Goal: Information Seeking & Learning: Find specific fact

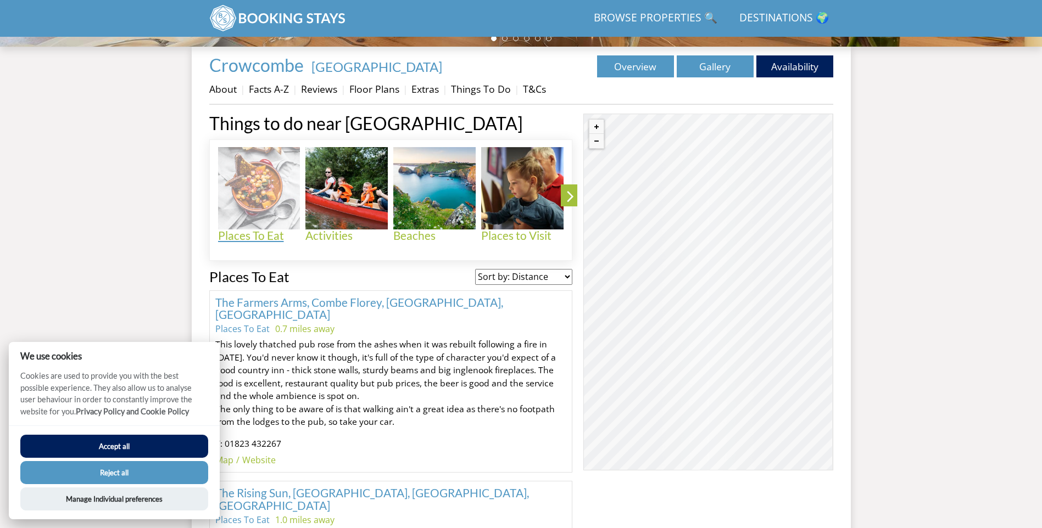
scroll to position [394, 0]
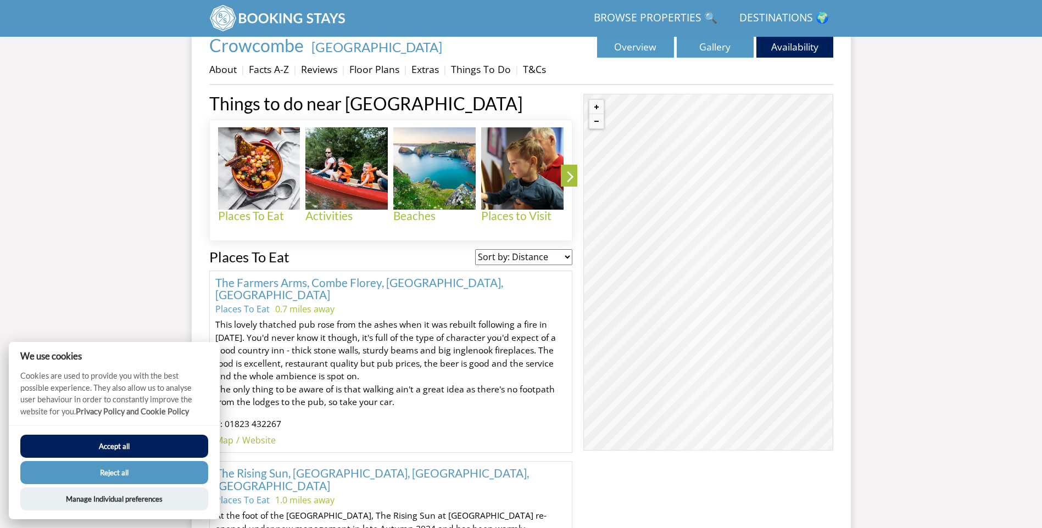
click at [131, 444] on button "Accept all" at bounding box center [114, 446] width 188 height 23
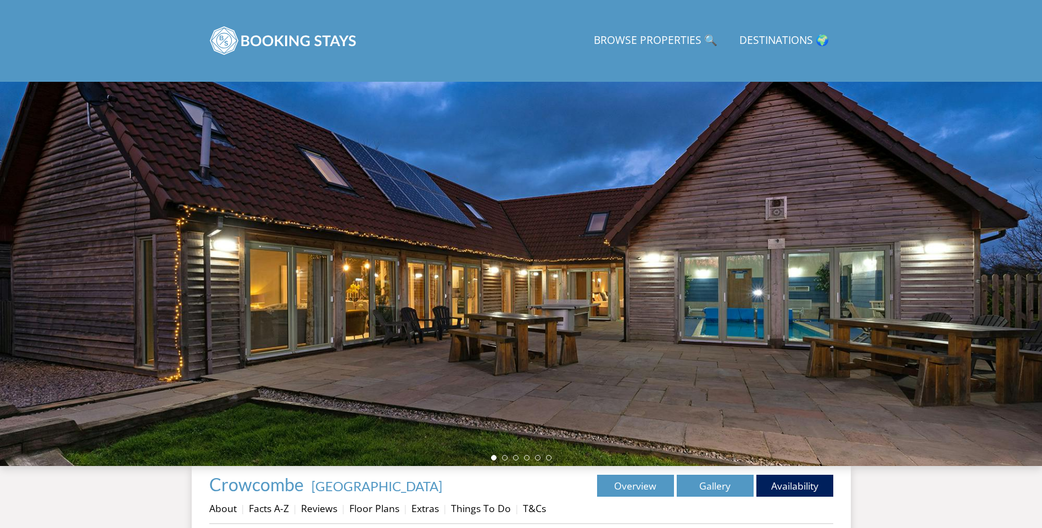
scroll to position [439, 0]
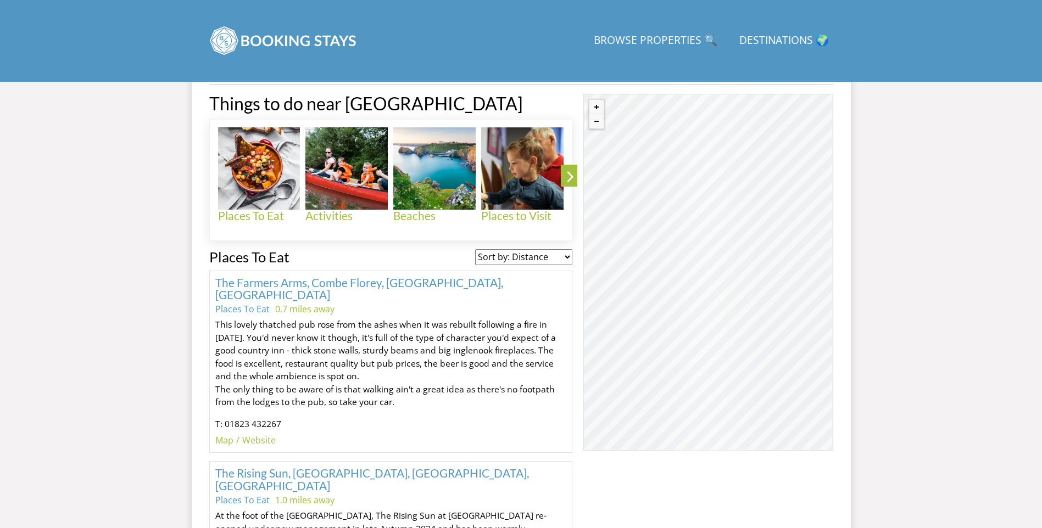
drag, startPoint x: 217, startPoint y: 314, endPoint x: 363, endPoint y: 365, distance: 154.1
click at [363, 365] on p "This lovely thatched pub rose from the ashes when it was rebuilt following a fi…" at bounding box center [391, 364] width 352 height 91
drag, startPoint x: 363, startPoint y: 365, endPoint x: 329, endPoint y: 348, distance: 37.3
copy p "This lovely thatched pub rose from the ashes when it was rebuilt following a fi…"
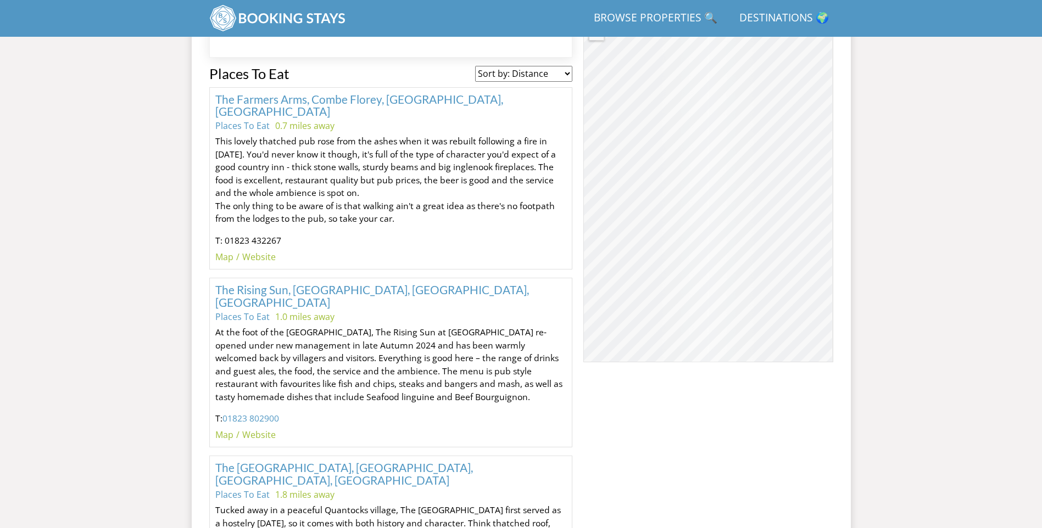
scroll to position [587, 0]
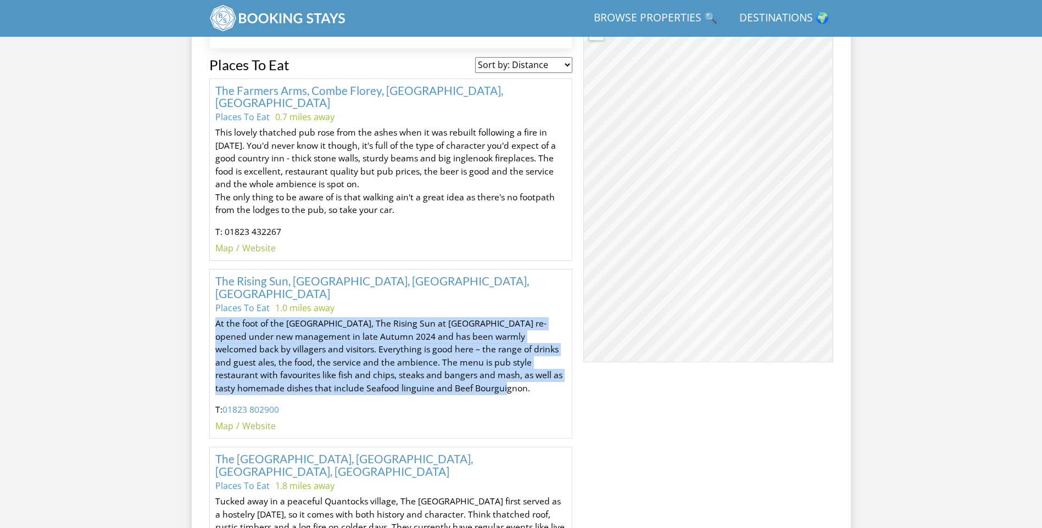
drag, startPoint x: 216, startPoint y: 299, endPoint x: 435, endPoint y: 358, distance: 226.9
click at [435, 358] on p "At the foot of the [GEOGRAPHIC_DATA], The Rising Sun at [GEOGRAPHIC_DATA] re-op…" at bounding box center [391, 356] width 352 height 77
drag, startPoint x: 435, startPoint y: 358, endPoint x: 414, endPoint y: 337, distance: 29.5
copy p "At the foot of the [GEOGRAPHIC_DATA], The Rising Sun at [GEOGRAPHIC_DATA] re-op…"
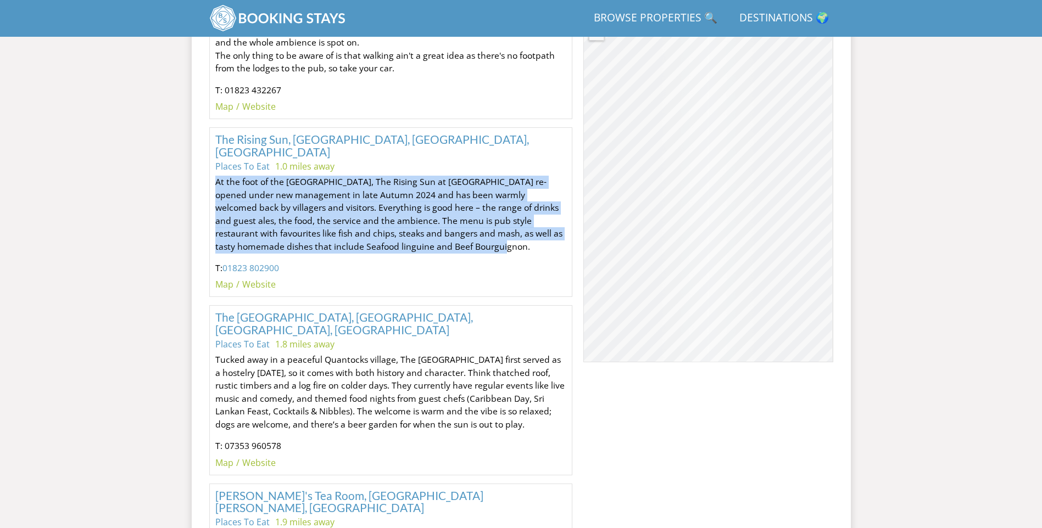
scroll to position [751, 0]
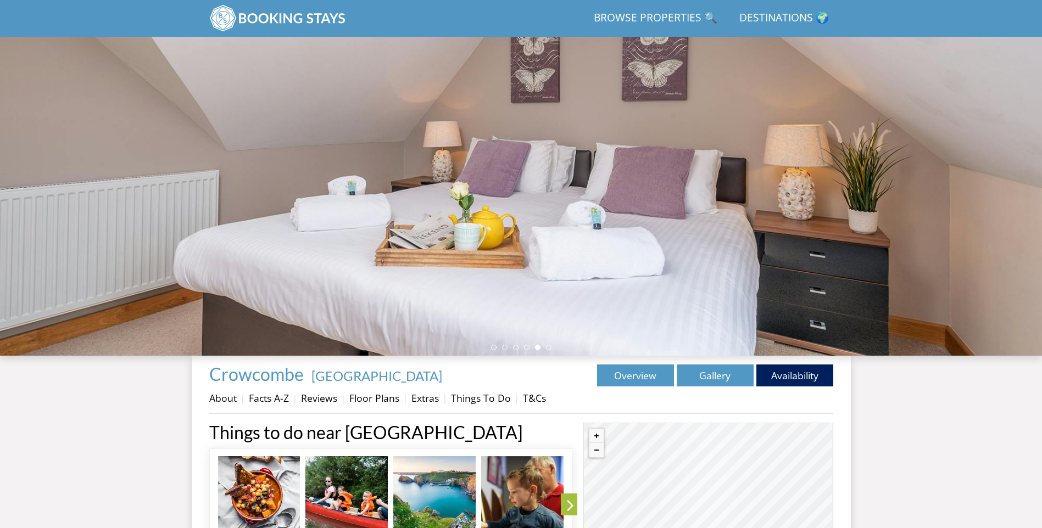
scroll to position [65, 0]
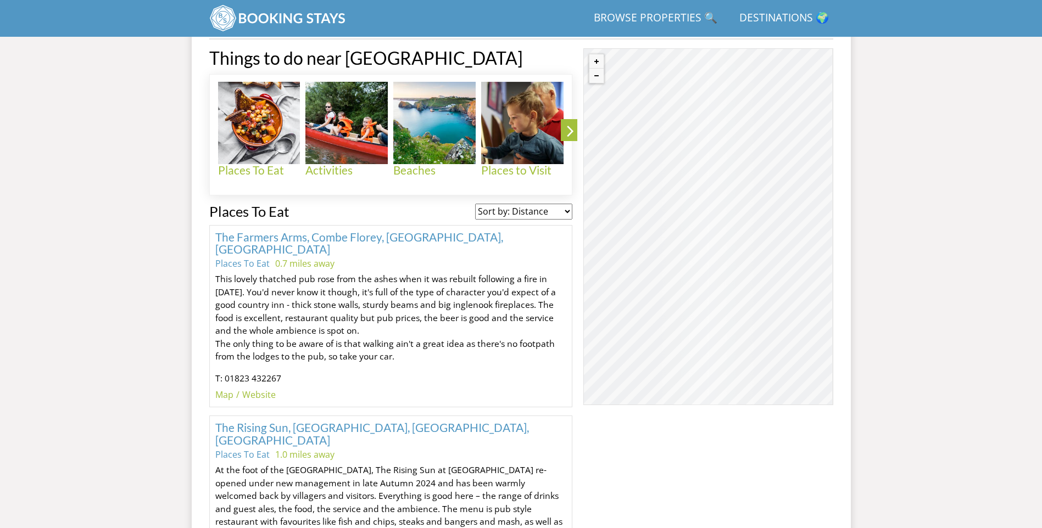
scroll to position [448, 0]
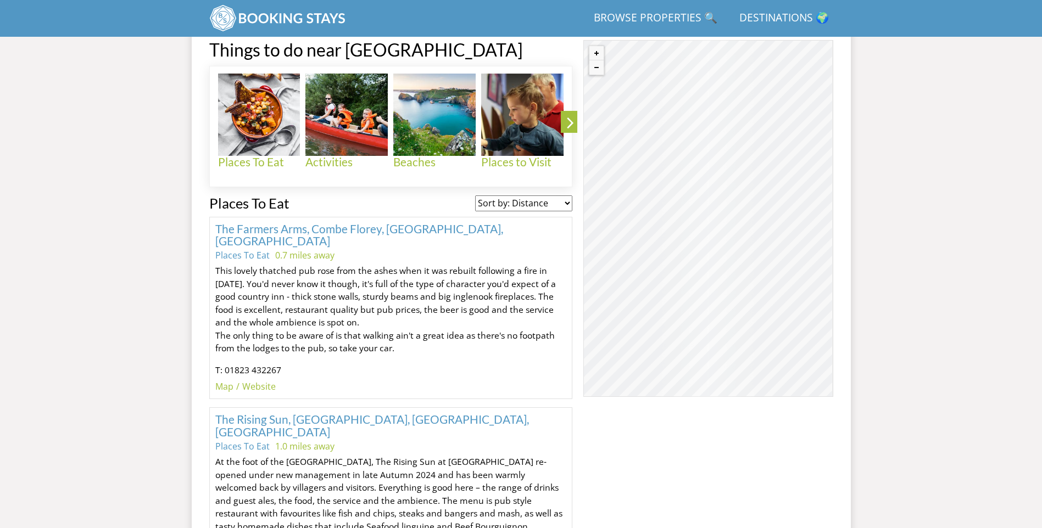
click at [569, 204] on select "Sort by: Distance Sort by: Alphabetical" at bounding box center [523, 203] width 97 height 15
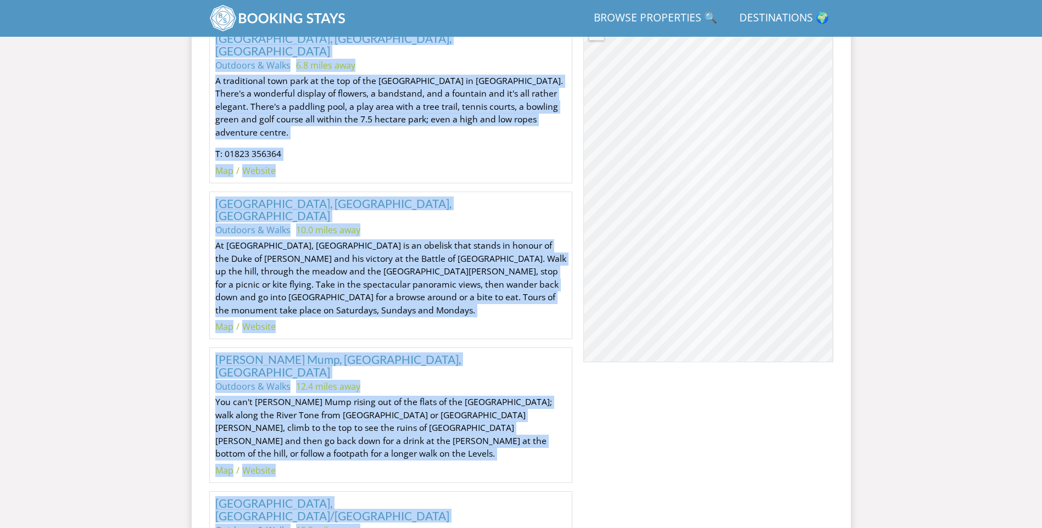
scroll to position [20411, 0]
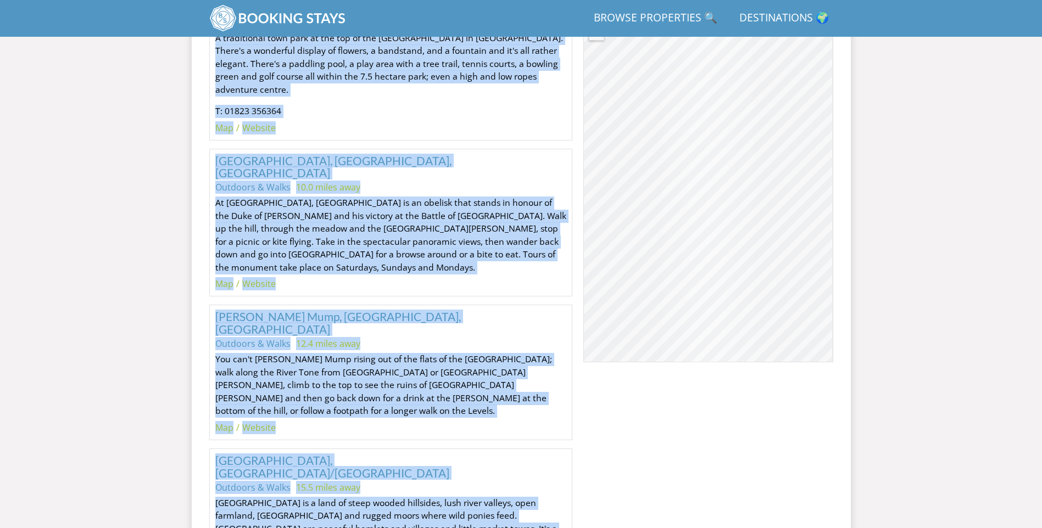
drag, startPoint x: 198, startPoint y: 204, endPoint x: 447, endPoint y: 263, distance: 255.8
copy div "Loremi Do Sit Amet co: Adipisci Elit se: Doeiusmodtem Inc Utlabor Etdo, Magna A…"
